Goal: Task Accomplishment & Management: Complete application form

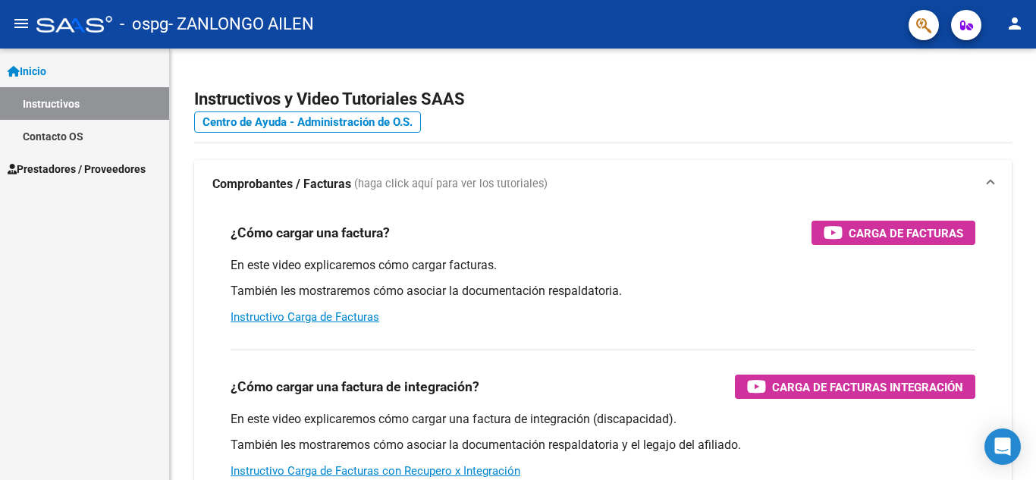
click at [85, 174] on span "Prestadores / Proveedores" at bounding box center [77, 169] width 138 height 17
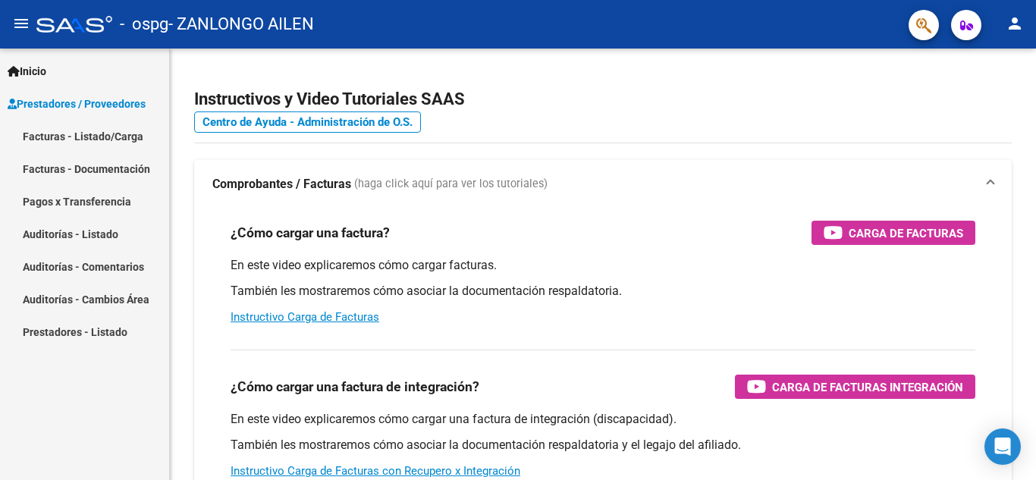
click at [72, 134] on link "Facturas - Listado/Carga" at bounding box center [84, 136] width 169 height 33
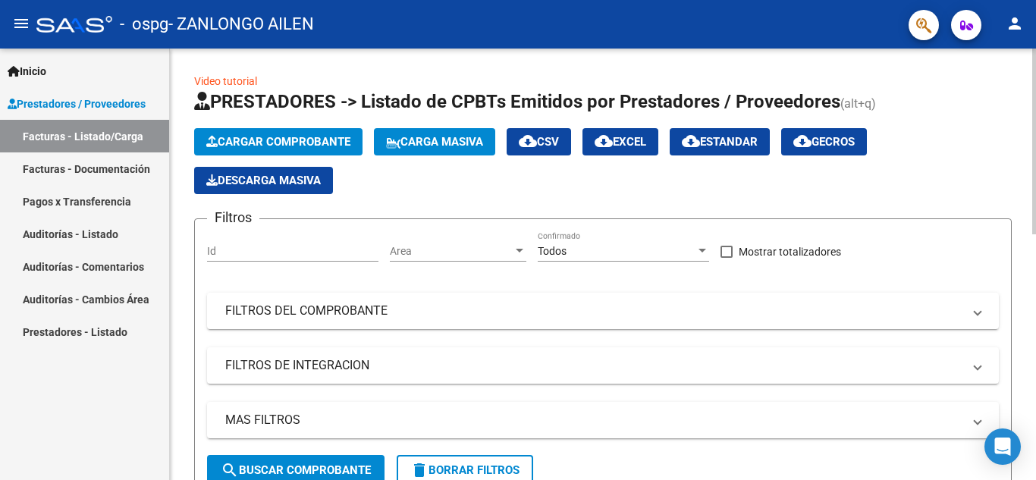
click at [254, 137] on span "Cargar Comprobante" at bounding box center [278, 142] width 144 height 14
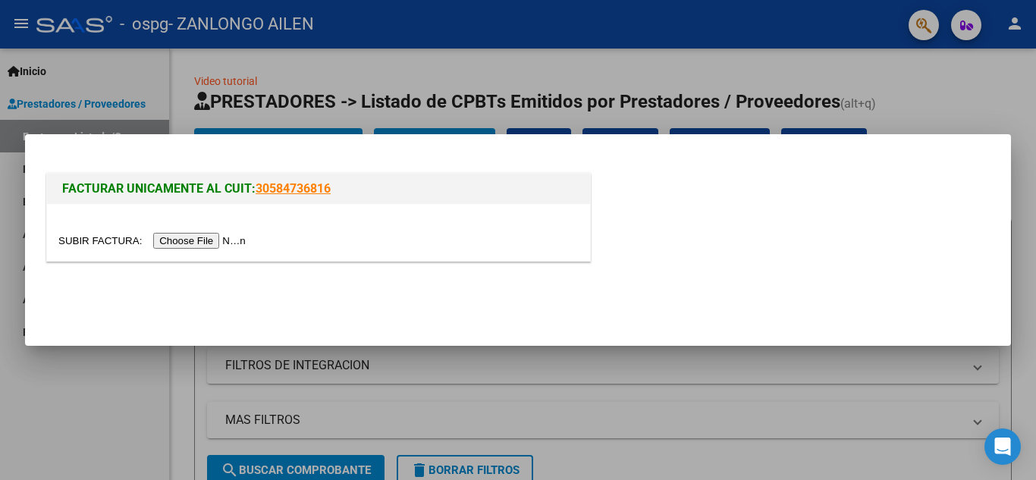
click at [215, 240] on input "file" at bounding box center [154, 241] width 192 height 16
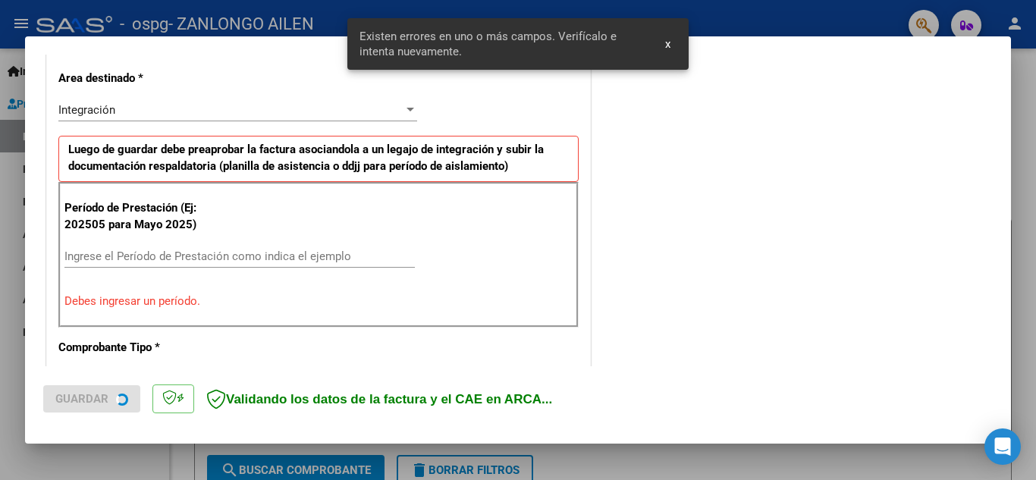
scroll to position [343, 0]
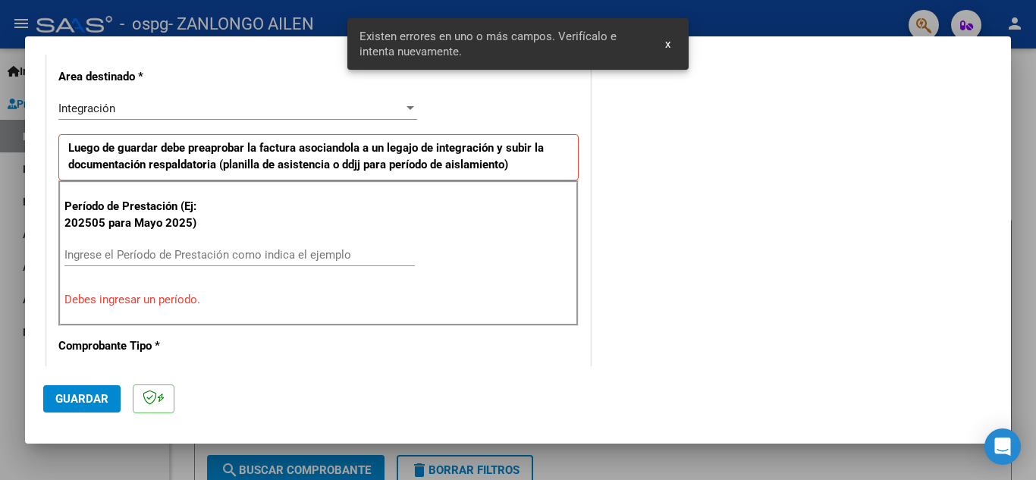
click at [194, 260] on input "Ingrese el Período de Prestación como indica el ejemplo" at bounding box center [239, 255] width 350 height 14
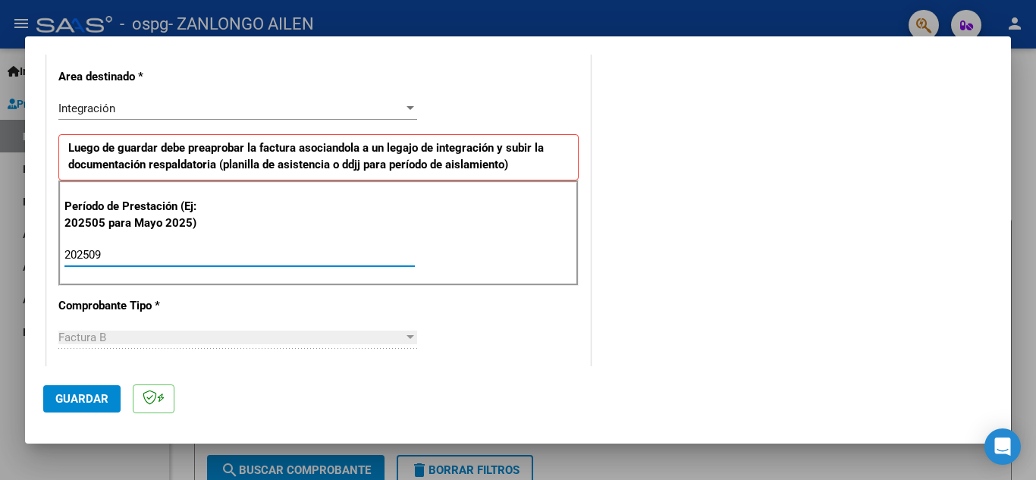
type input "202509"
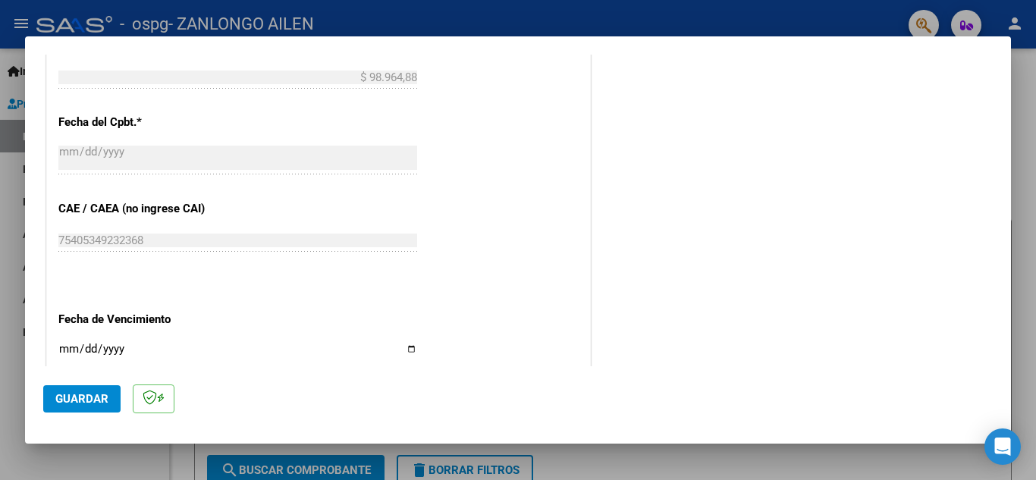
scroll to position [986, 0]
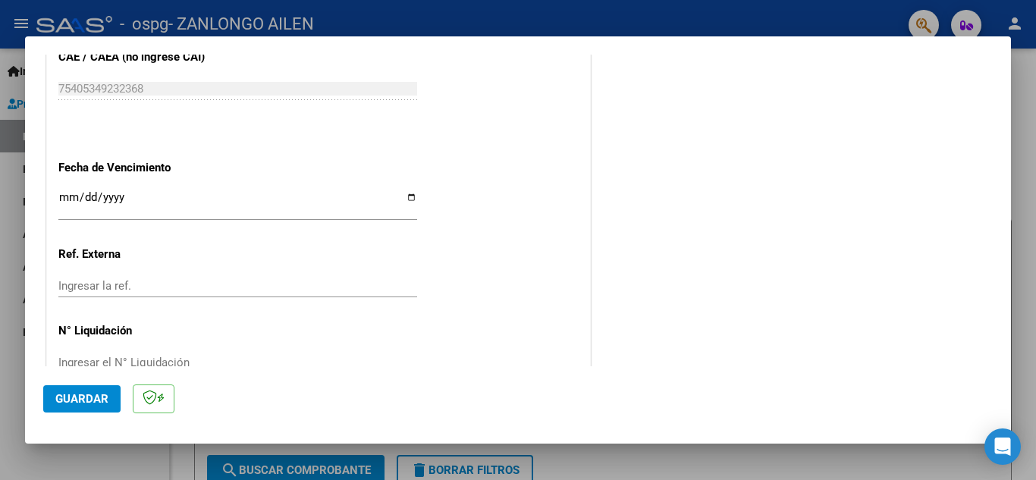
click at [402, 196] on input "Ingresar la fecha" at bounding box center [237, 203] width 359 height 24
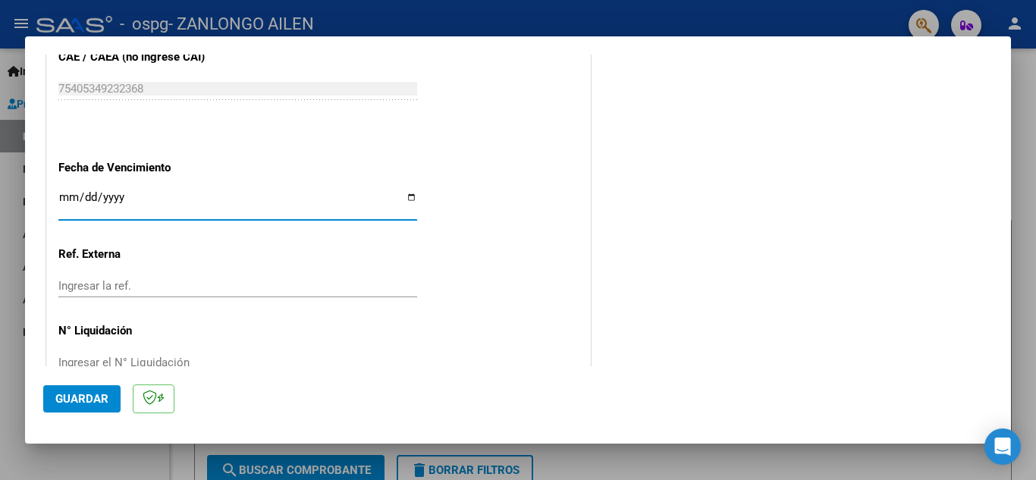
type input "[DATE]"
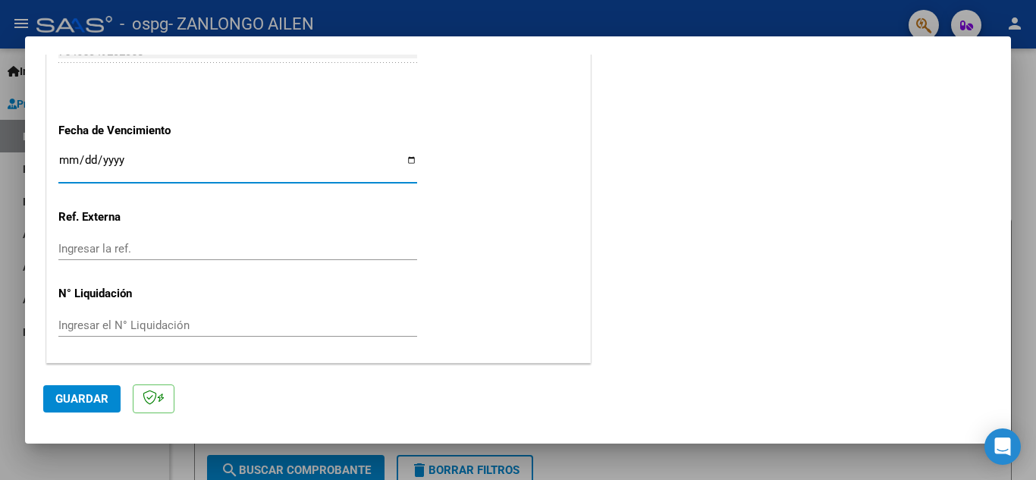
click at [77, 392] on span "Guardar" at bounding box center [81, 399] width 53 height 14
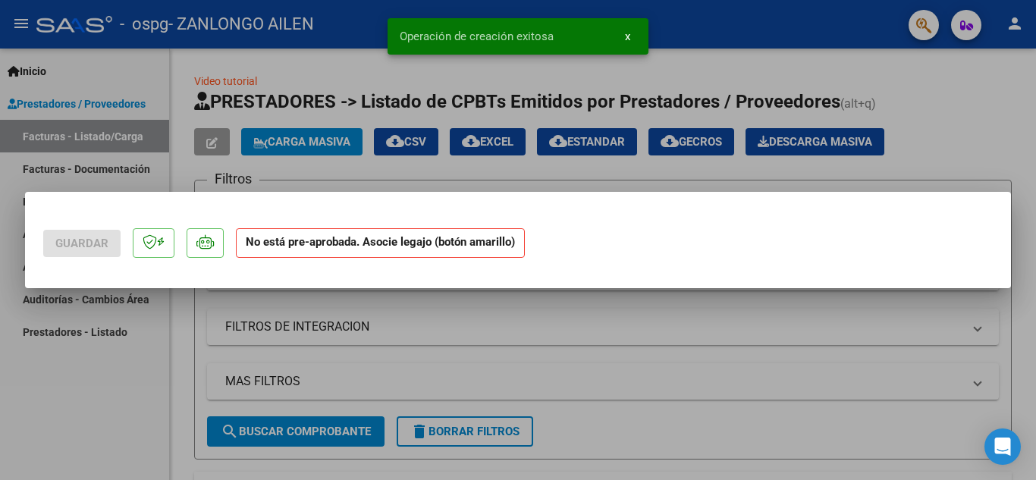
scroll to position [0, 0]
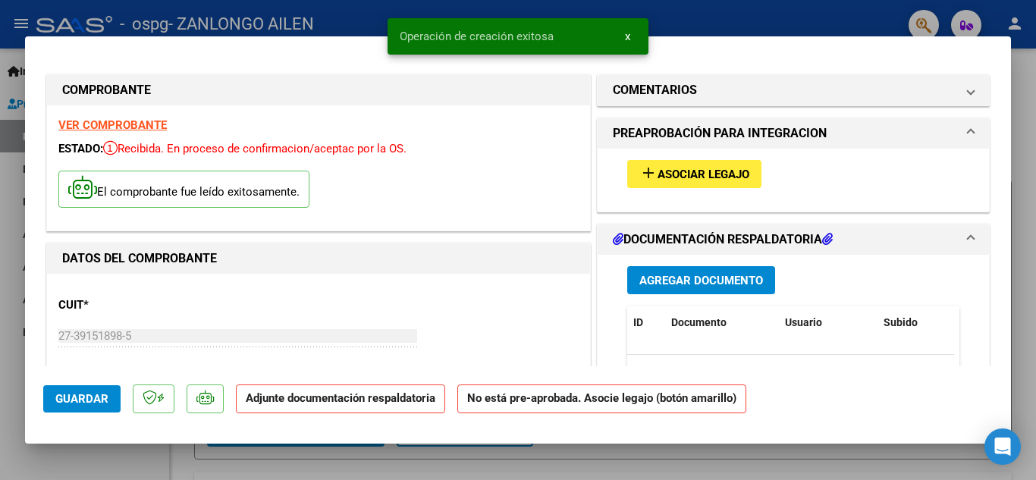
click at [688, 180] on span "Asociar Legajo" at bounding box center [703, 175] width 92 height 14
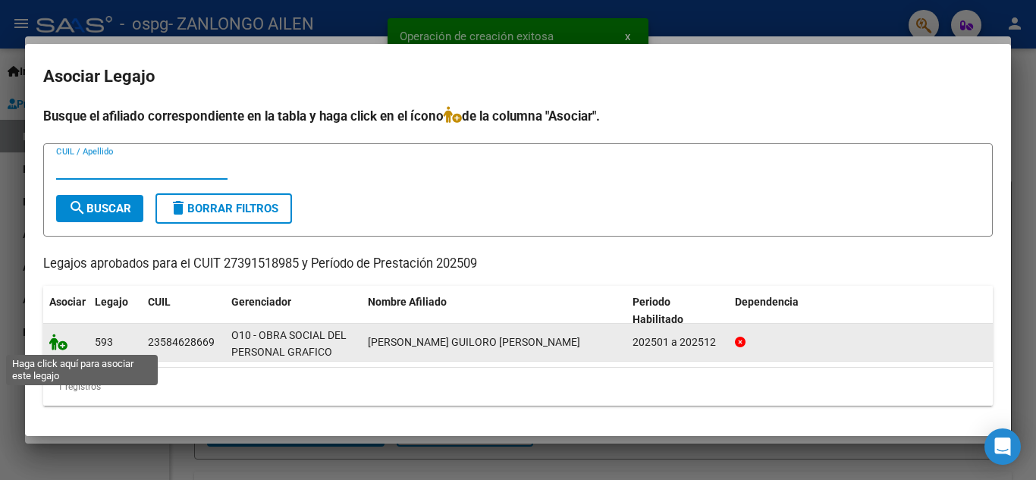
click at [55, 343] on icon at bounding box center [58, 342] width 18 height 17
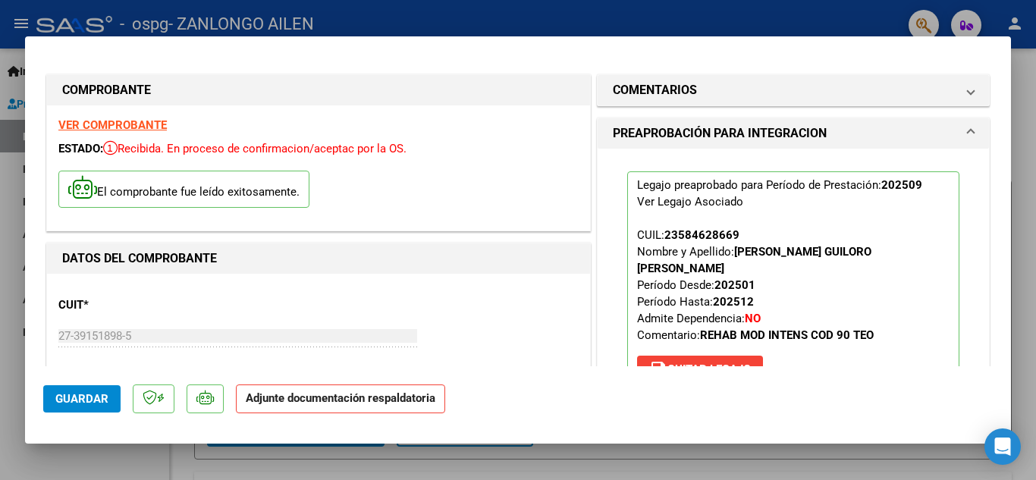
scroll to position [152, 0]
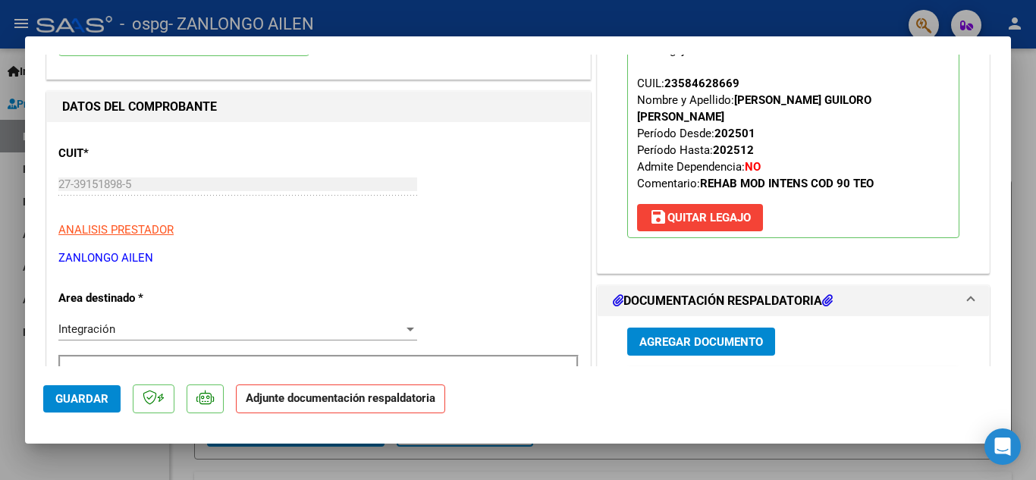
click at [732, 335] on span "Agregar Documento" at bounding box center [701, 342] width 124 height 14
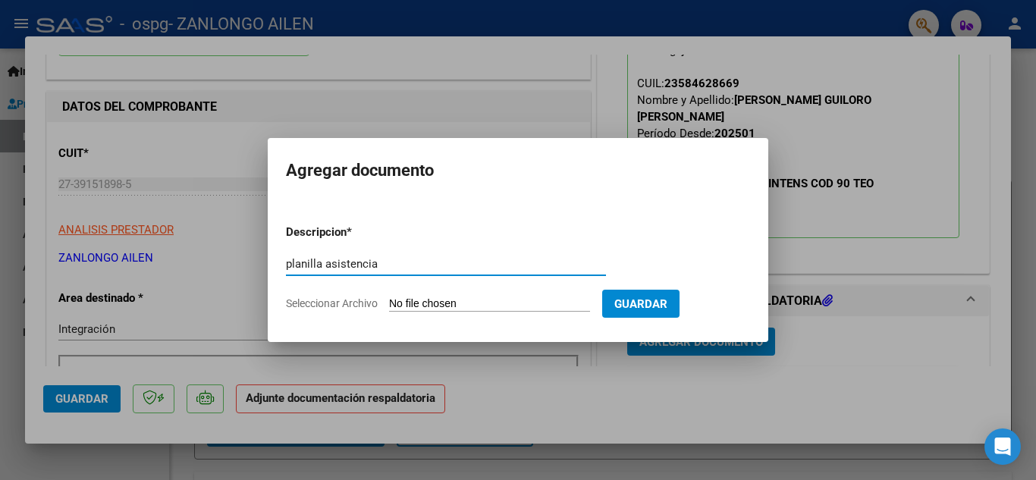
type input "planilla asistencia"
click at [531, 296] on form "Descripcion * planilla asistencia Escriba aquí una descripcion Seleccionar Arch…" at bounding box center [518, 267] width 464 height 111
click at [431, 302] on input "Seleccionar Archivo" at bounding box center [489, 304] width 201 height 14
type input "C:\fakepath\[PERSON_NAME] SEPTIEMBRE.pdf"
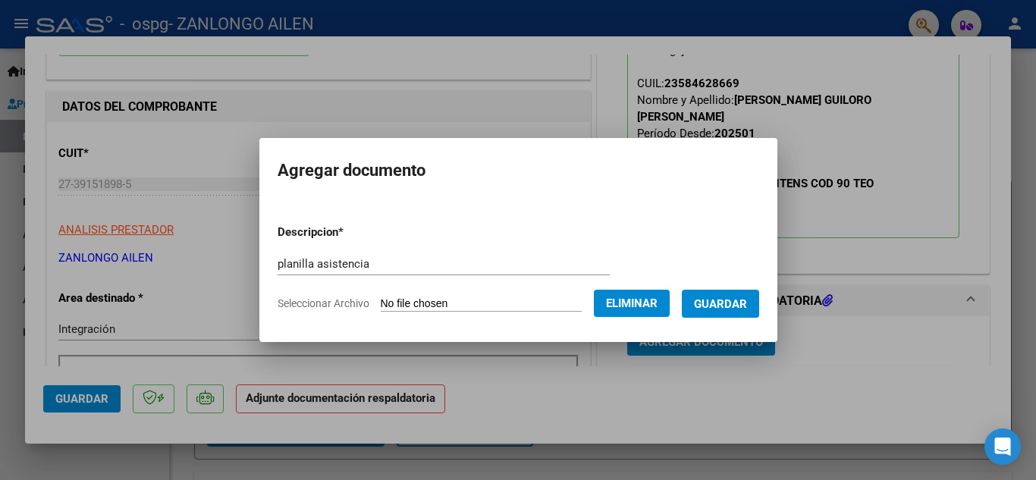
click at [716, 303] on span "Guardar" at bounding box center [720, 304] width 53 height 14
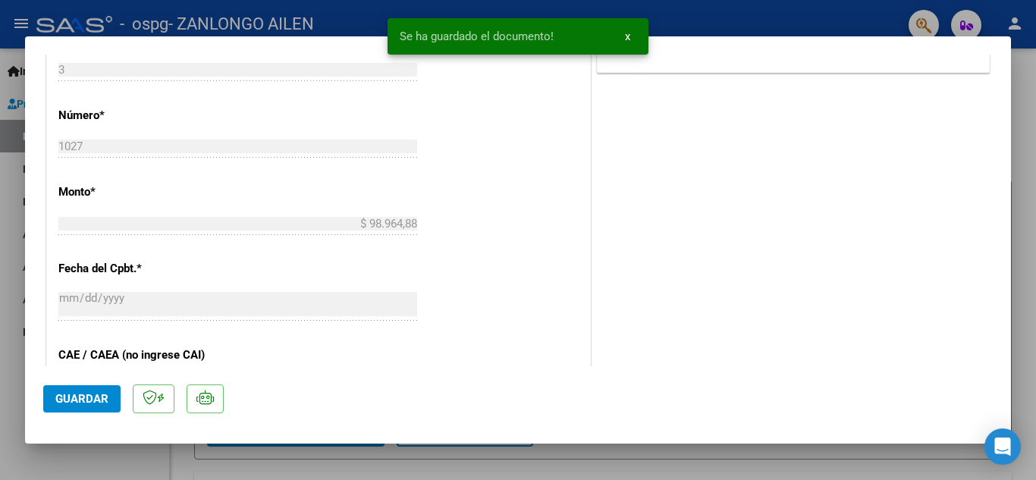
scroll to position [758, 0]
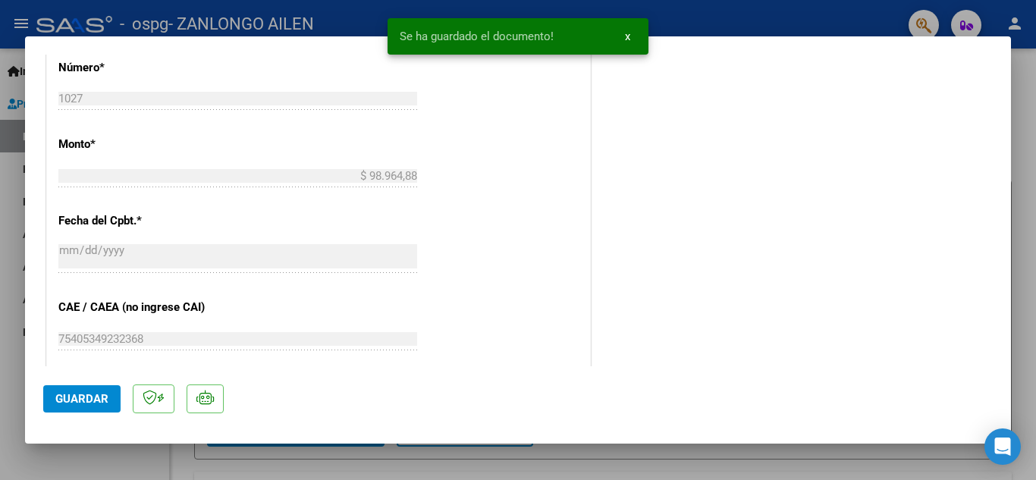
click at [81, 396] on span "Guardar" at bounding box center [81, 399] width 53 height 14
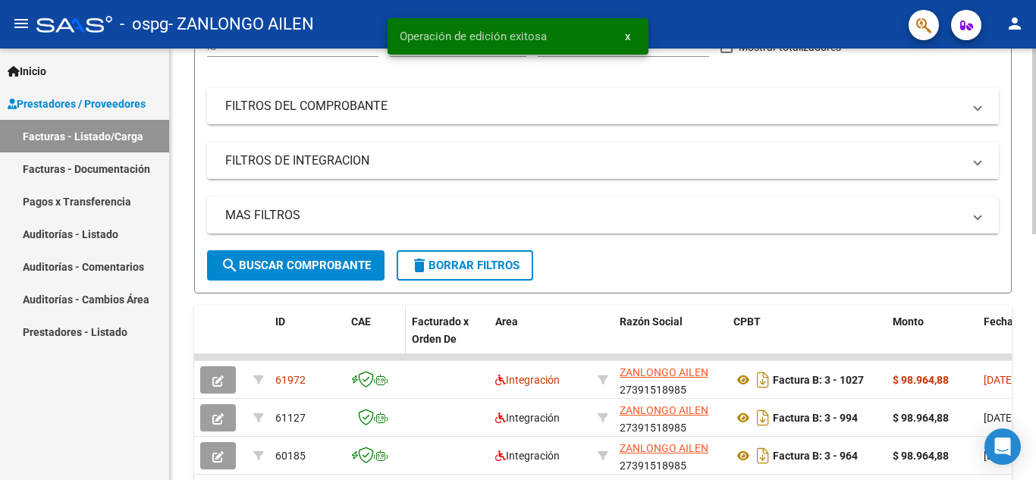
scroll to position [227, 0]
